Goal: Transaction & Acquisition: Book appointment/travel/reservation

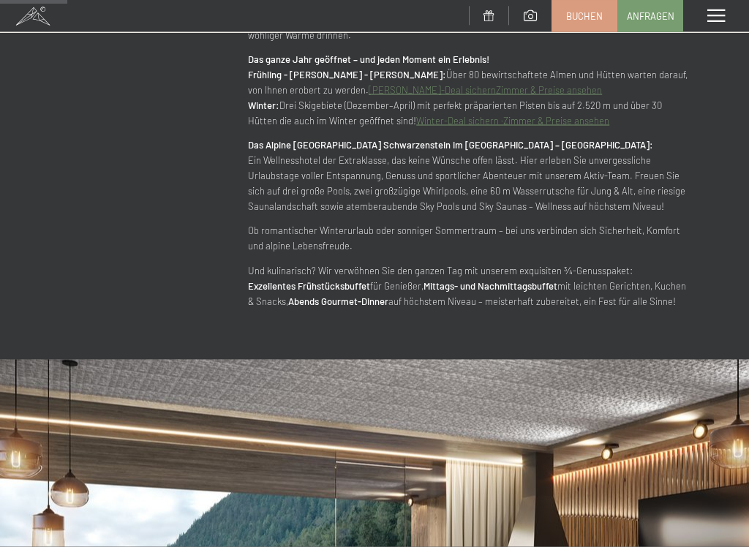
scroll to position [946, 0]
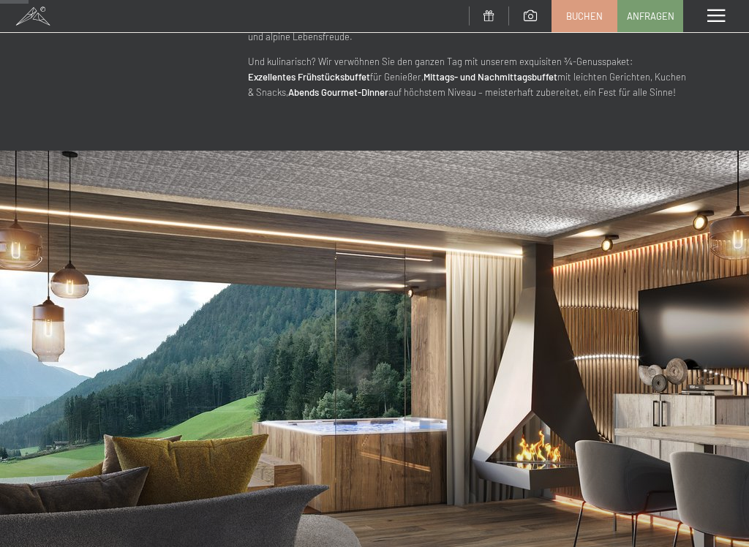
click at [714, 13] on span at bounding box center [716, 16] width 18 height 13
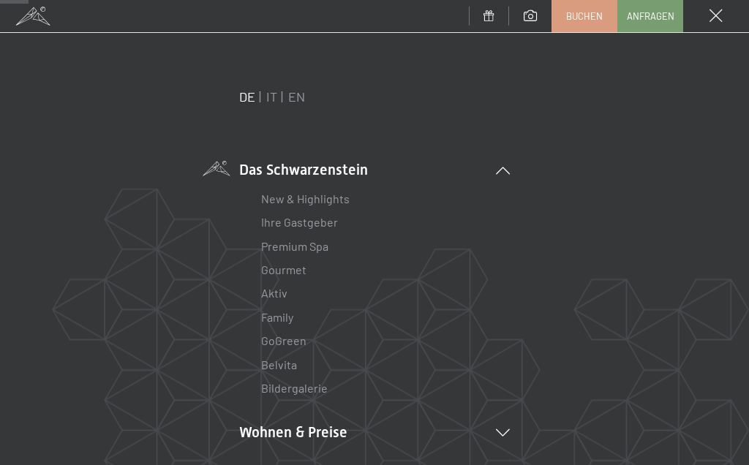
scroll to position [141, 0]
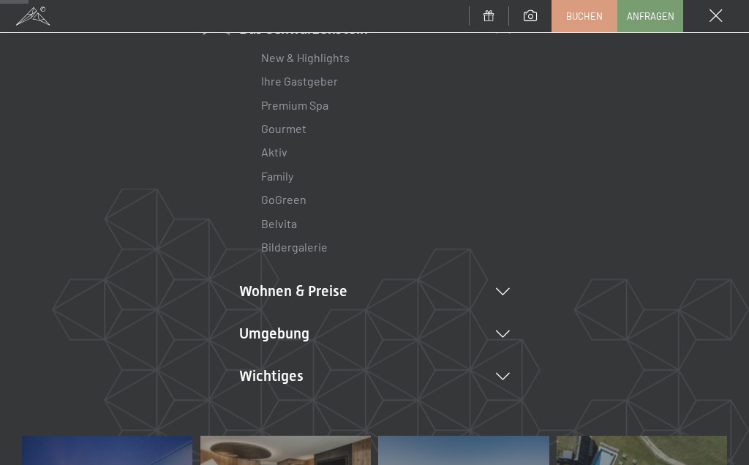
click at [292, 169] on link "Family" at bounding box center [277, 176] width 32 height 14
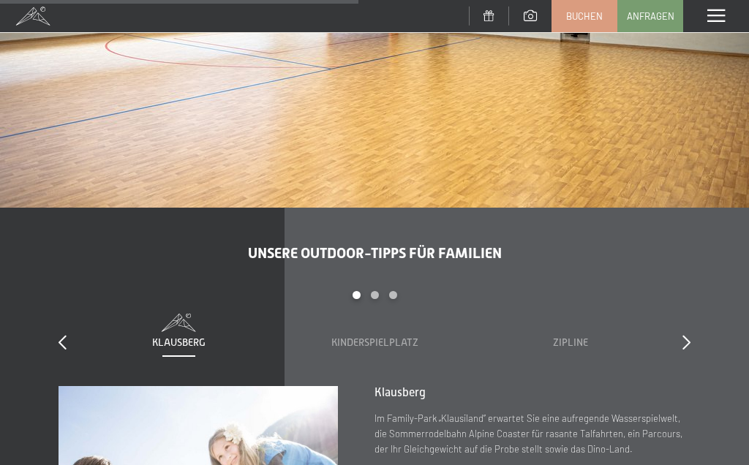
scroll to position [3879, 0]
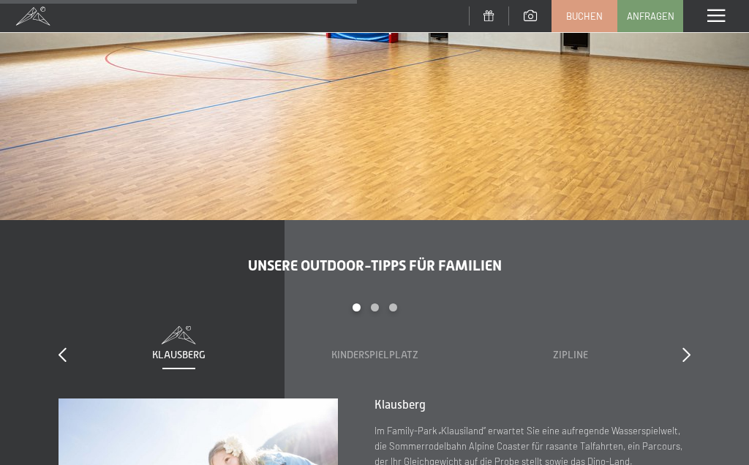
click at [716, 8] on div "Menü" at bounding box center [716, 16] width 66 height 32
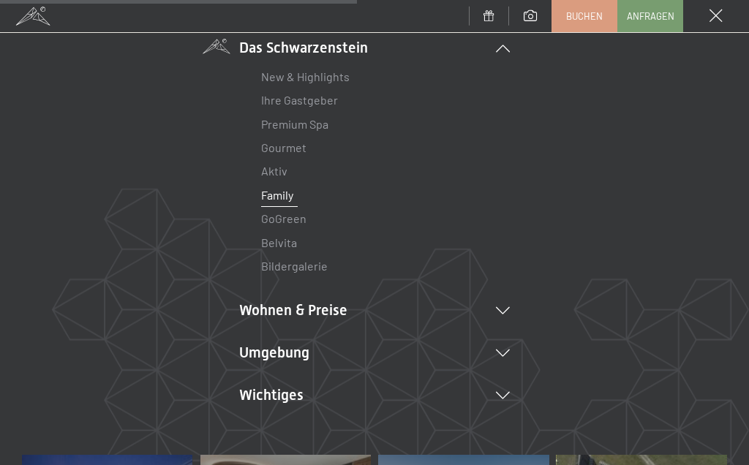
scroll to position [135, 0]
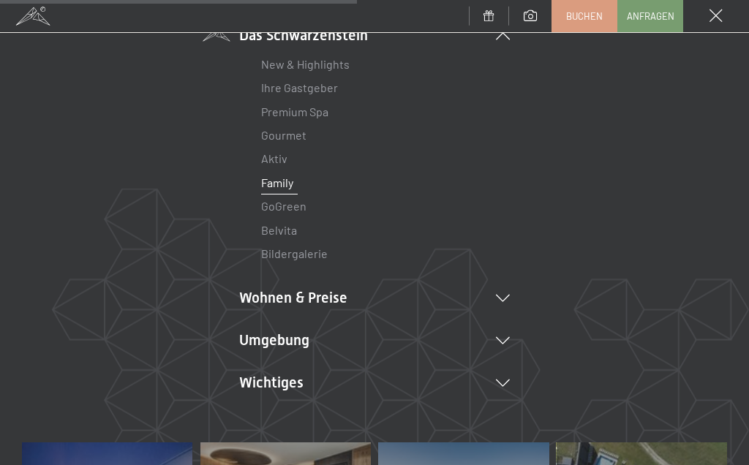
click at [341, 291] on li "Wohnen & Preise Inklusivleistungen [PERSON_NAME] & Preise Liste Angebote Liste …" at bounding box center [374, 297] width 271 height 20
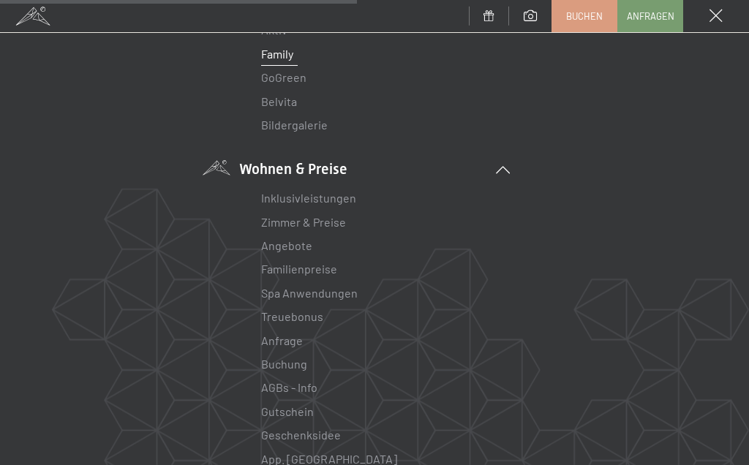
scroll to position [265, 0]
click at [319, 213] on link "Zimmer & Preise" at bounding box center [303, 220] width 85 height 14
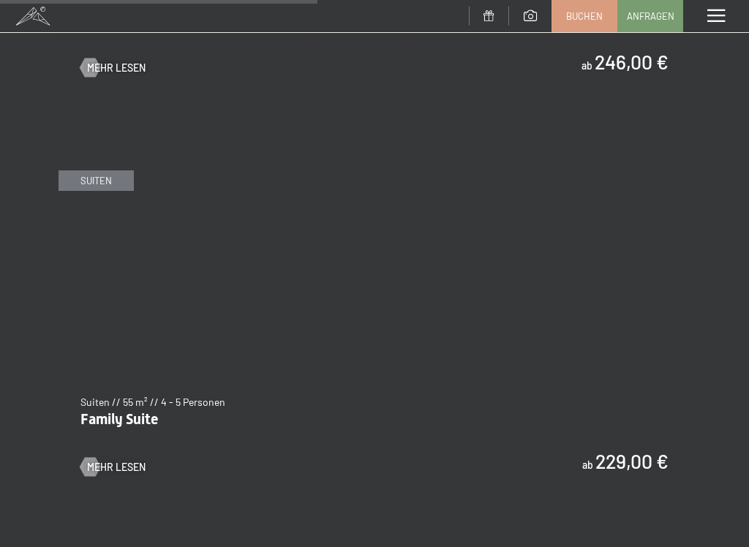
scroll to position [2926, 0]
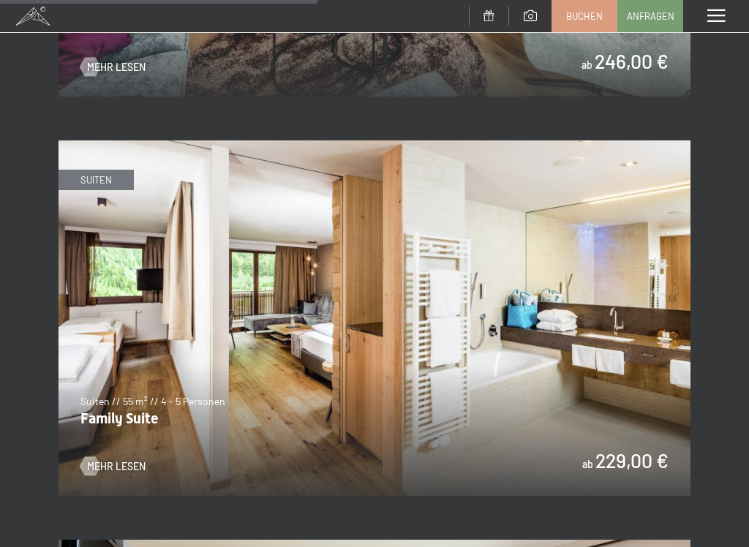
click at [371, 390] on img at bounding box center [374, 317] width 632 height 355
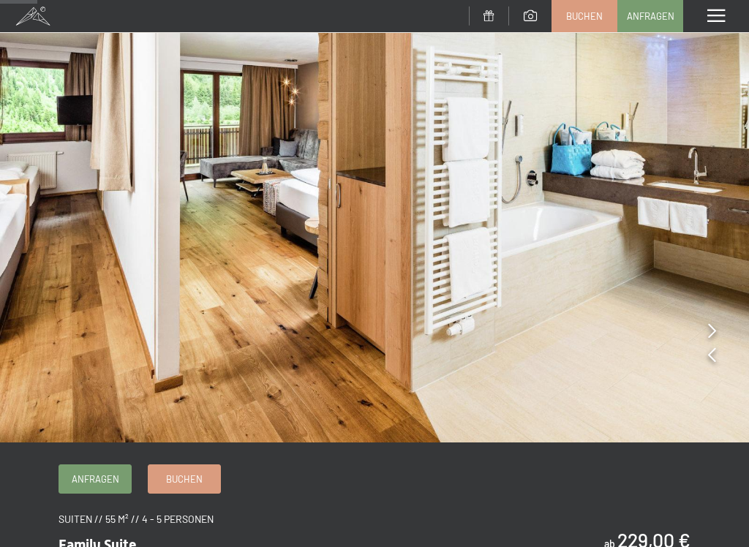
scroll to position [106, 0]
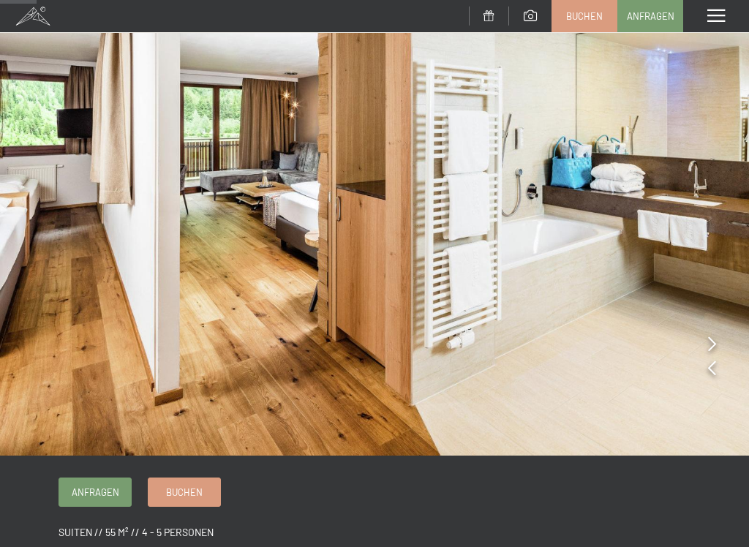
click at [714, 330] on img at bounding box center [374, 175] width 749 height 562
click at [710, 343] on icon at bounding box center [712, 343] width 8 height 15
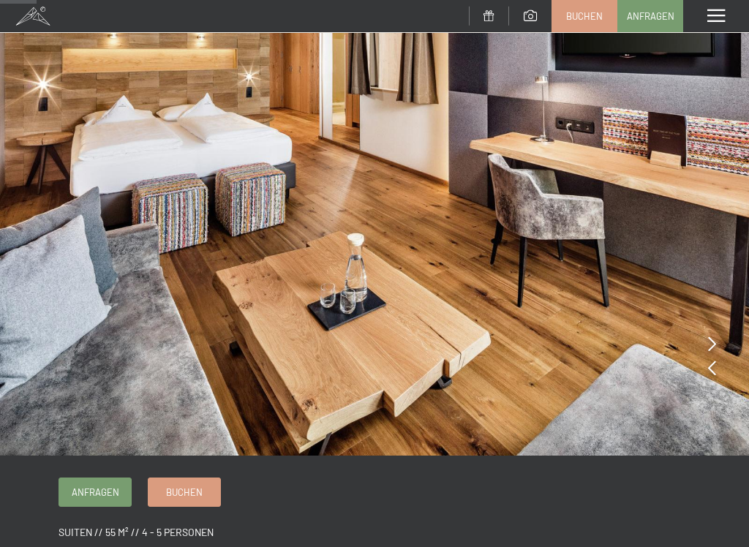
click at [706, 335] on img at bounding box center [374, 175] width 749 height 562
click at [706, 330] on img at bounding box center [374, 175] width 749 height 562
click at [710, 338] on icon at bounding box center [712, 343] width 8 height 15
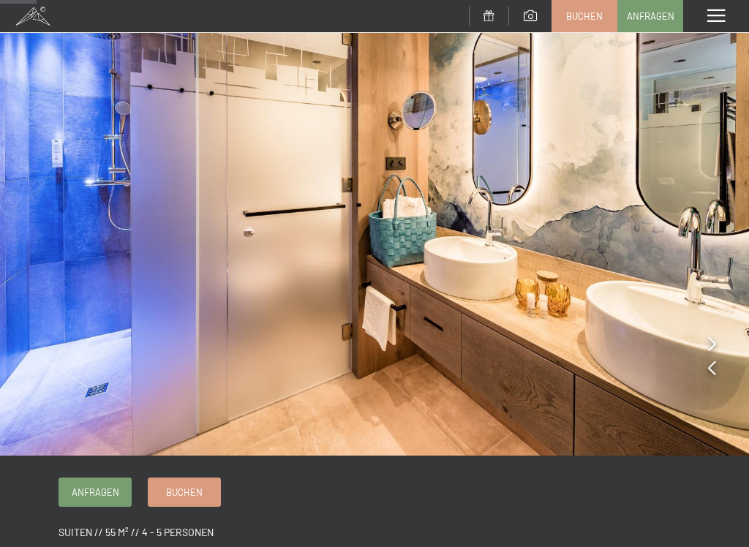
click at [712, 342] on icon at bounding box center [712, 343] width 8 height 15
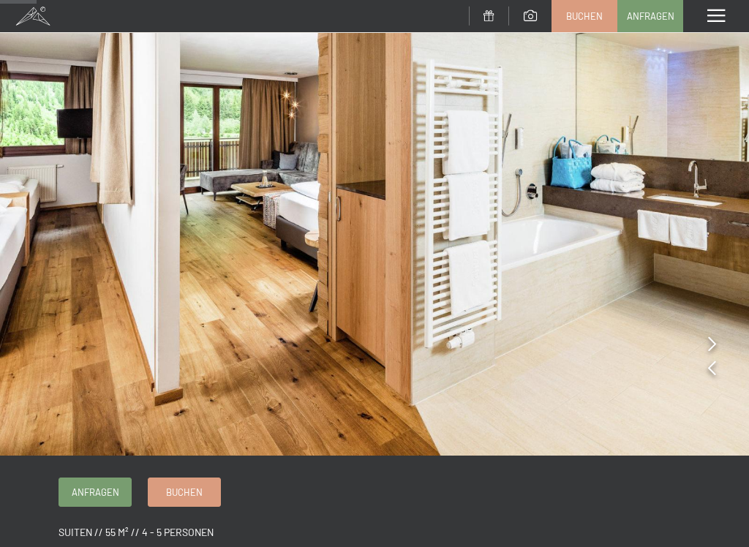
click at [712, 339] on icon at bounding box center [712, 343] width 8 height 15
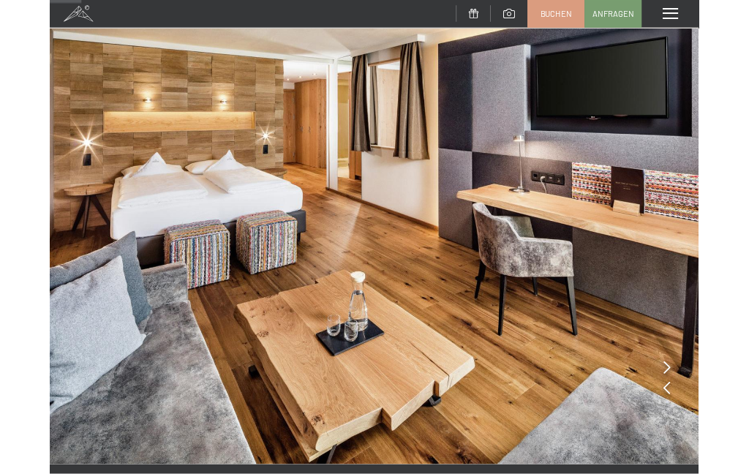
scroll to position [0, 0]
